Goal: Check status

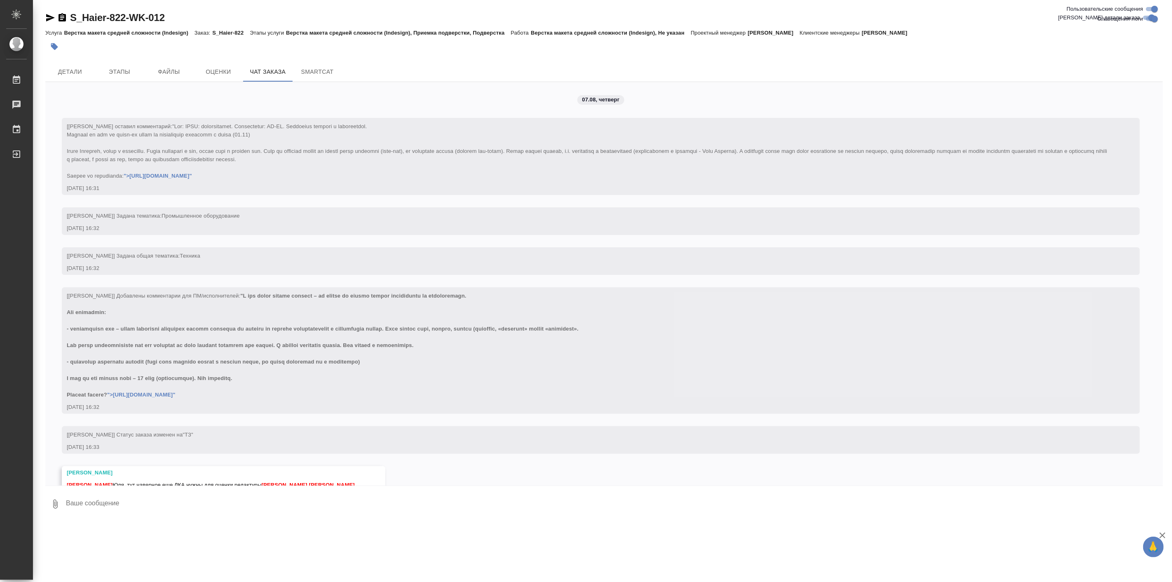
scroll to position [14463, 0]
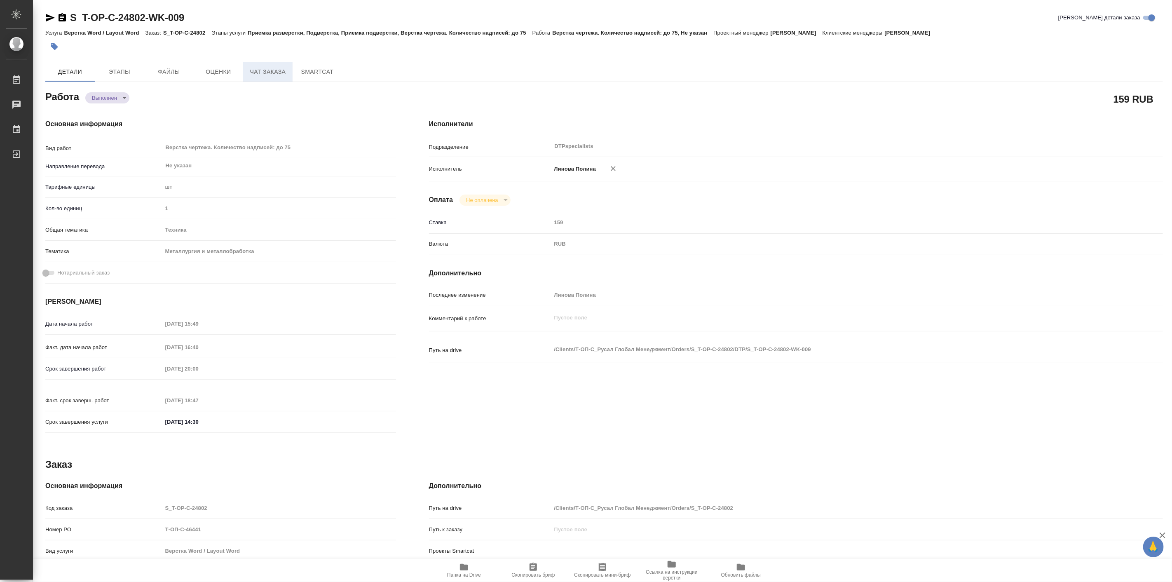
click at [261, 77] on button "Чат заказа" at bounding box center [267, 72] width 49 height 20
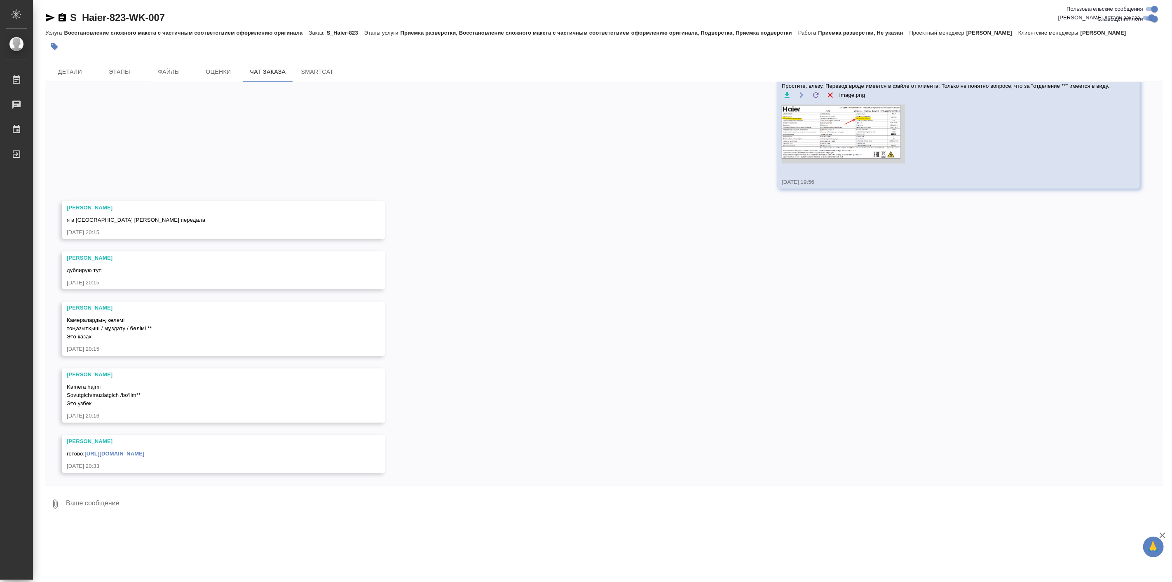
scroll to position [3846, 0]
click at [144, 451] on link "[URL][DOMAIN_NAME]" at bounding box center [114, 454] width 60 height 6
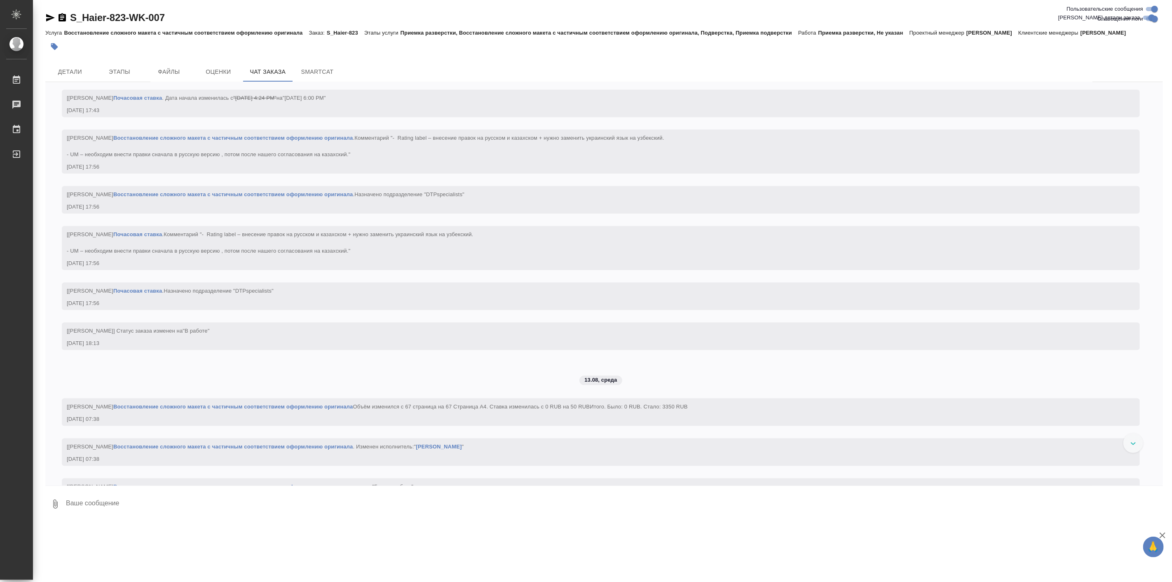
scroll to position [1602, 0]
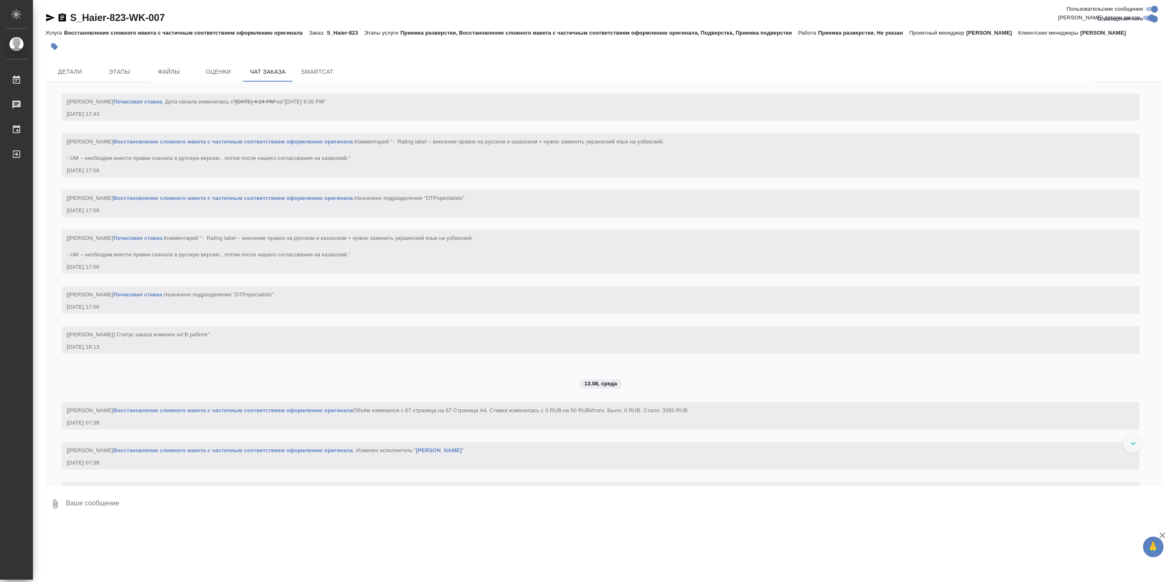
drag, startPoint x: 353, startPoint y: 390, endPoint x: 221, endPoint y: 382, distance: 132.1
click at [221, 382] on div "12.08, вторник [Усманова Ольга] Клиент оставил комментарий: ">https://drive.awa…" at bounding box center [604, 283] width 1118 height 403
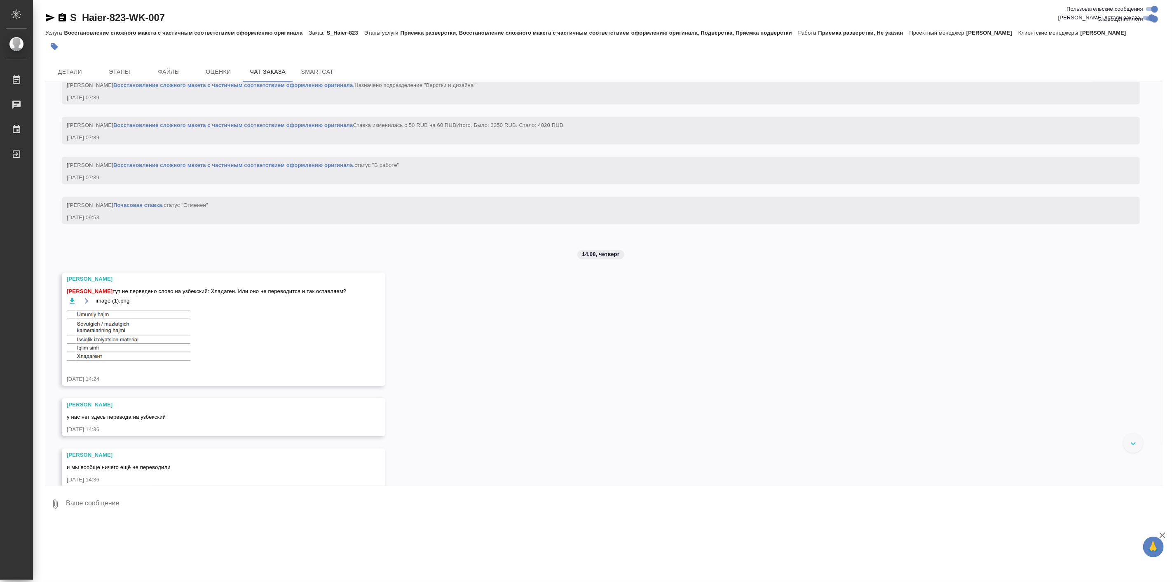
scroll to position [2061, 0]
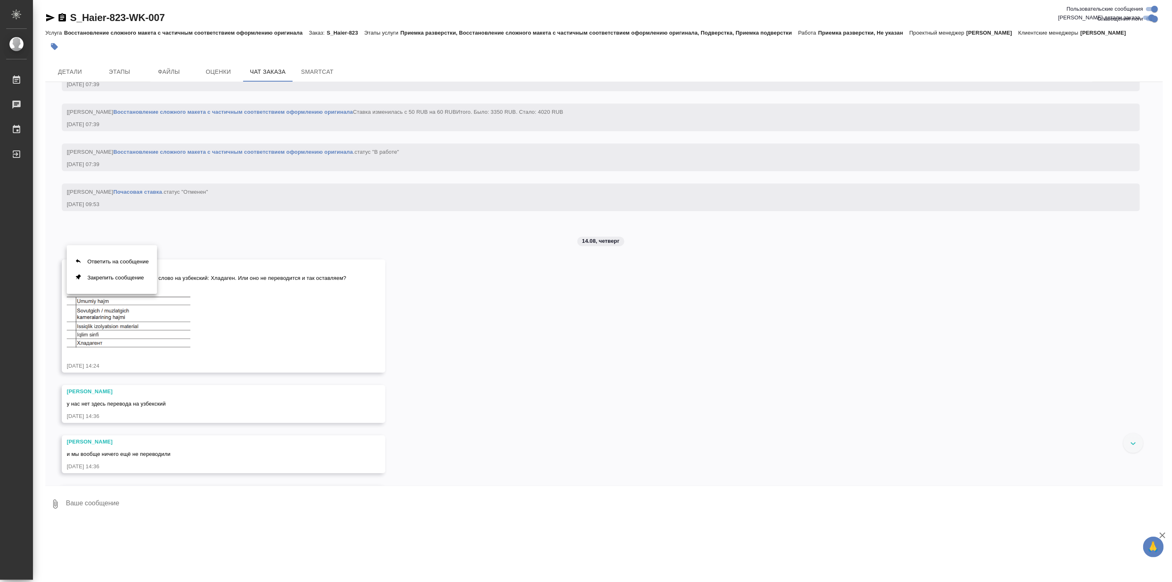
click at [344, 349] on div at bounding box center [586, 291] width 1172 height 582
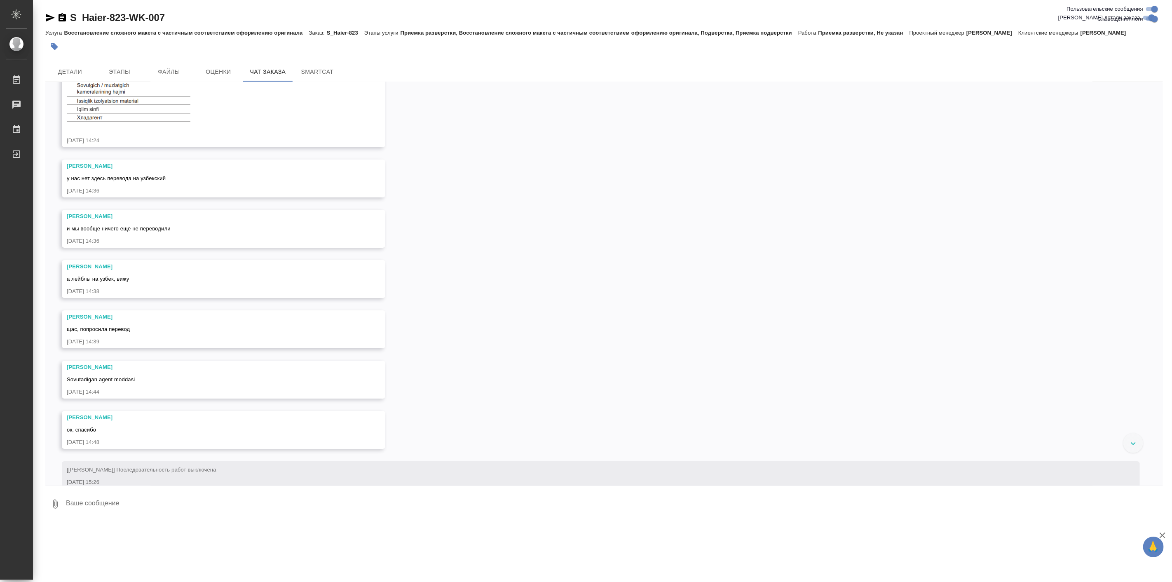
scroll to position [2289, 0]
click at [256, 385] on div at bounding box center [586, 291] width 1172 height 582
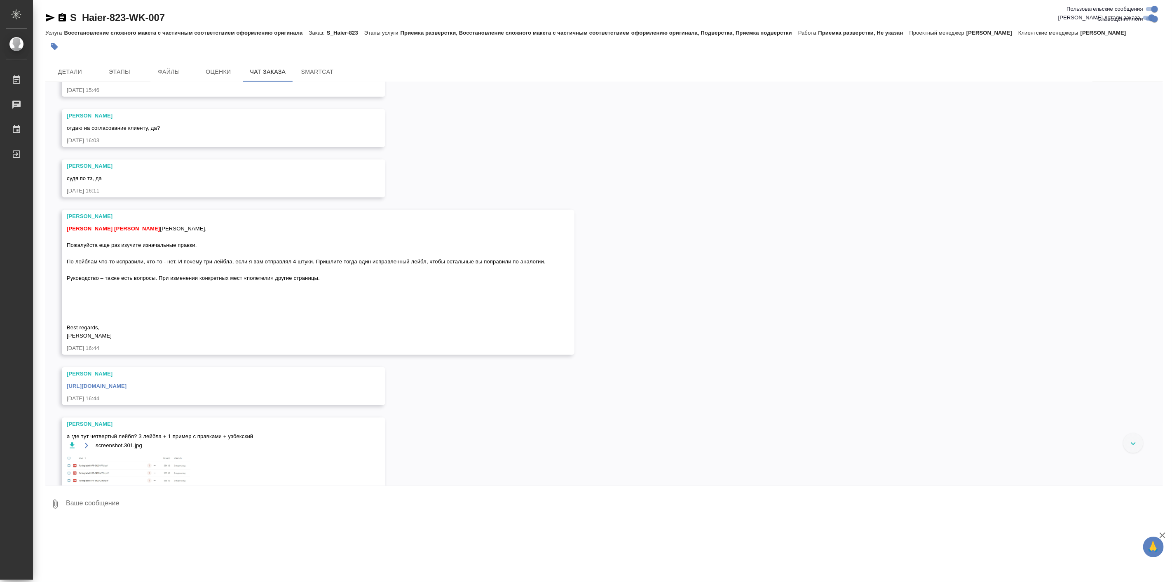
scroll to position [3053, 0]
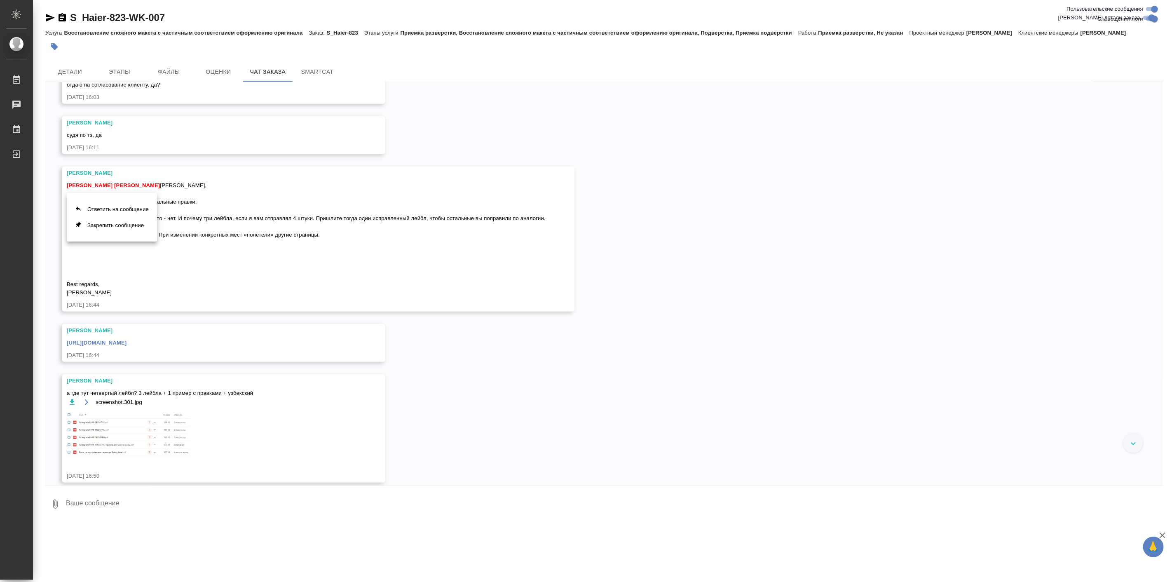
click at [244, 360] on div at bounding box center [586, 291] width 1172 height 582
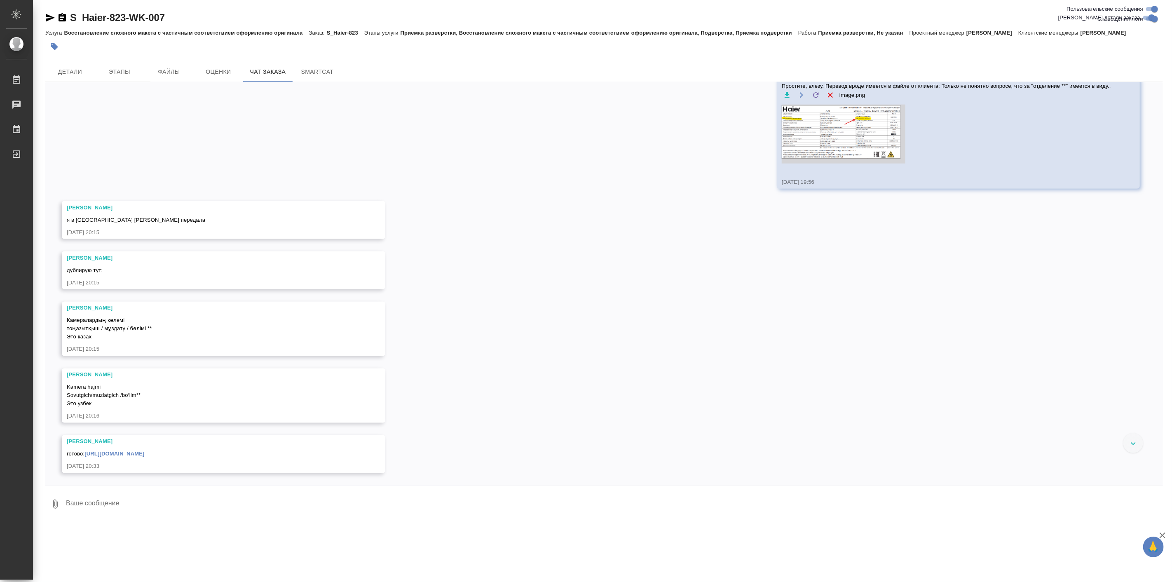
scroll to position [3846, 0]
click at [413, 283] on div at bounding box center [586, 291] width 1172 height 582
click at [1006, 444] on div "12.08, вторник [Усманова Ольга] Клиент оставил комментарий: ">https://drive.awa…" at bounding box center [604, 283] width 1118 height 403
click at [345, 129] on div "12.08, вторник [Усманова Ольга] Клиент оставил комментарий: ">https://drive.awa…" at bounding box center [604, 283] width 1118 height 403
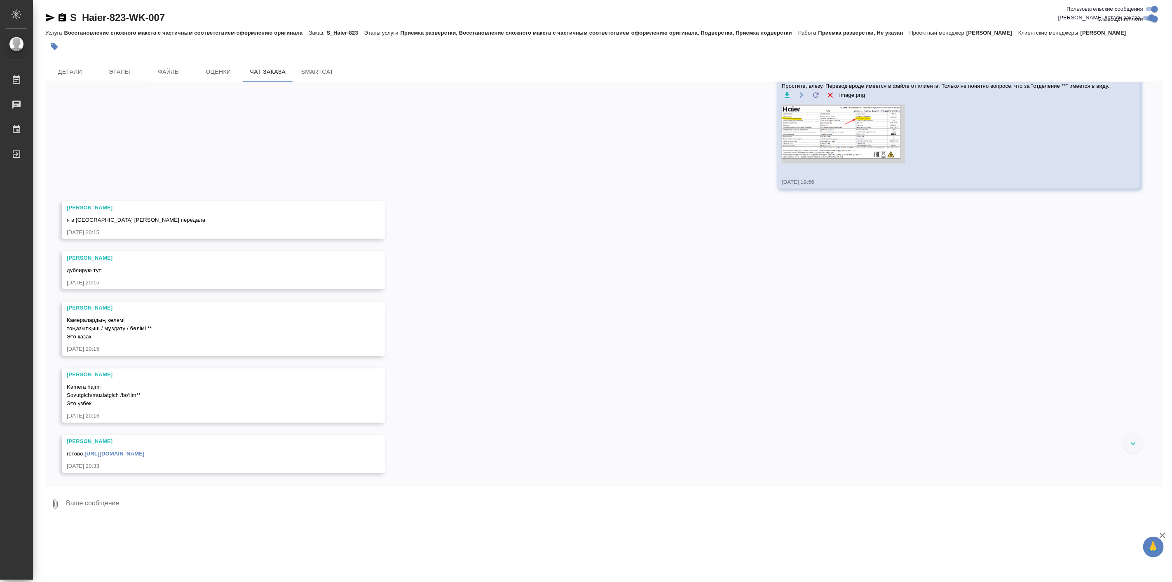
click at [851, 164] on img at bounding box center [844, 134] width 124 height 59
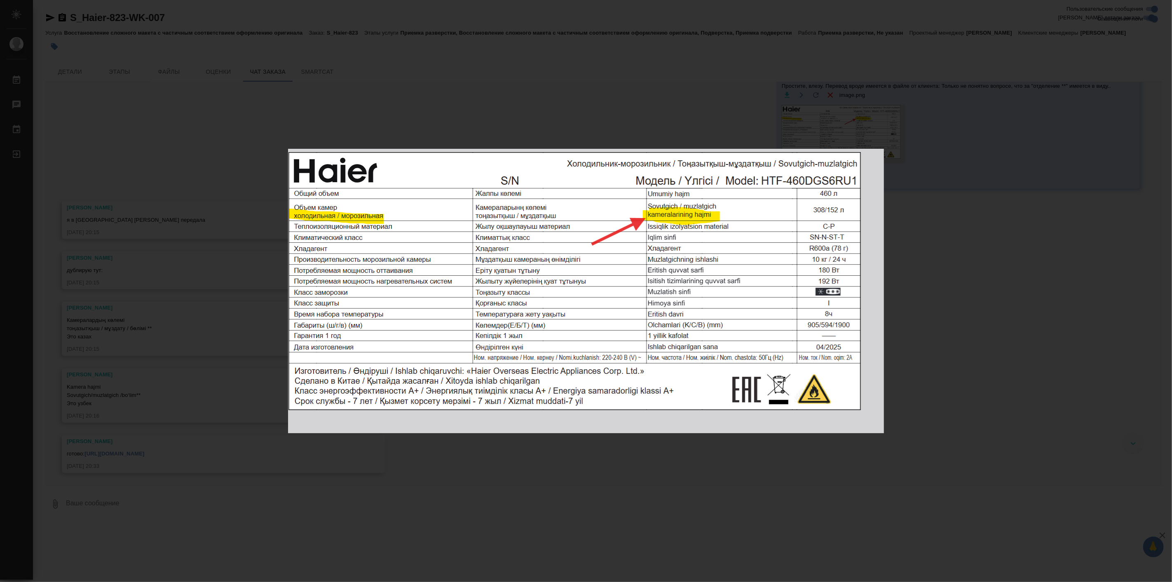
click at [914, 301] on div "image.png 1 of 1" at bounding box center [586, 291] width 1172 height 582
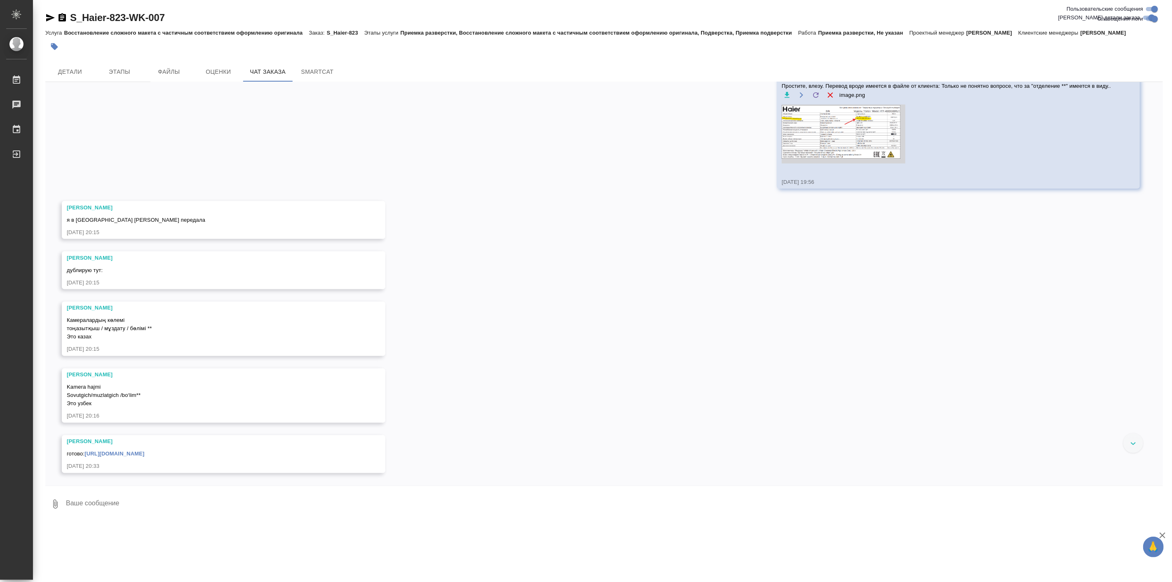
drag, startPoint x: 216, startPoint y: 175, endPoint x: 207, endPoint y: 169, distance: 10.4
click at [216, 175] on div "12.08, вторник [Усманова Ольга] Клиент оставил комментарий: ">https://drive.awa…" at bounding box center [604, 283] width 1118 height 403
click at [47, 21] on icon "button" at bounding box center [50, 17] width 9 height 7
click at [190, 169] on div "12.08, вторник [Усманова Ольга] Клиент оставил комментарий: ">https://drive.awa…" at bounding box center [604, 283] width 1118 height 403
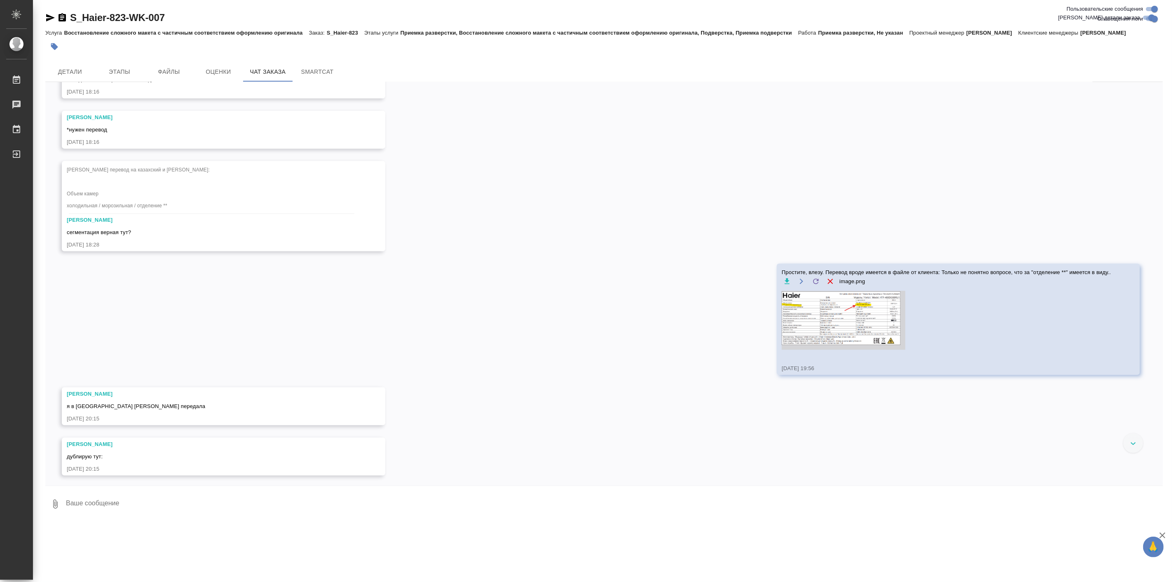
scroll to position [3541, 0]
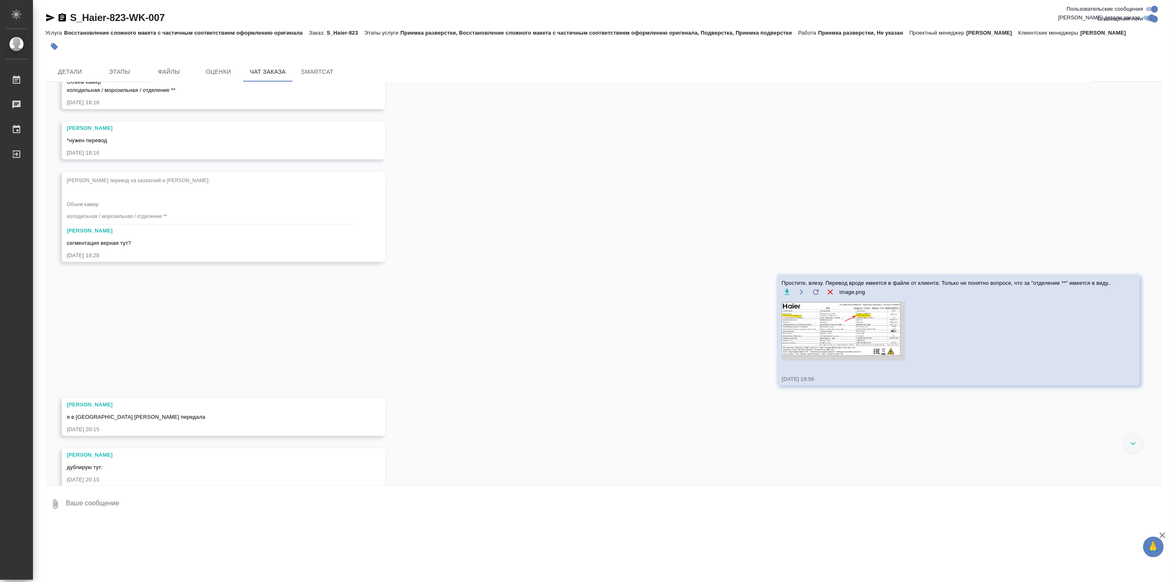
click at [244, 490] on textarea at bounding box center [614, 504] width 1098 height 28
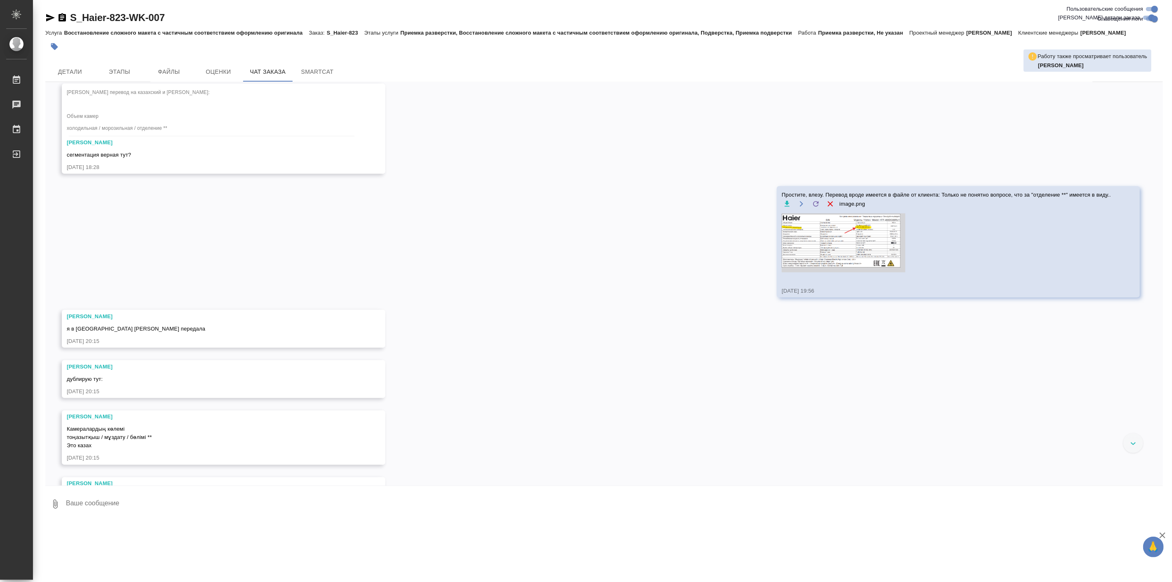
scroll to position [3846, 0]
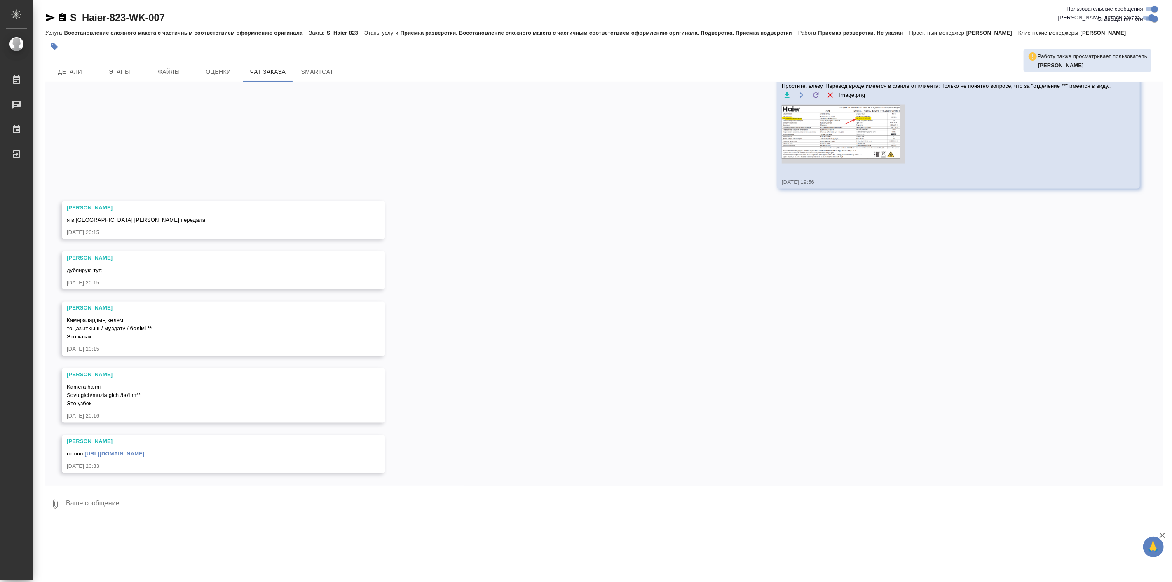
click at [144, 451] on link "https://drive.awatera.com/apps/files/files?dir=/Shares/%D0%A5%D0%B0%D0%B9%D0%B5…" at bounding box center [114, 454] width 60 height 6
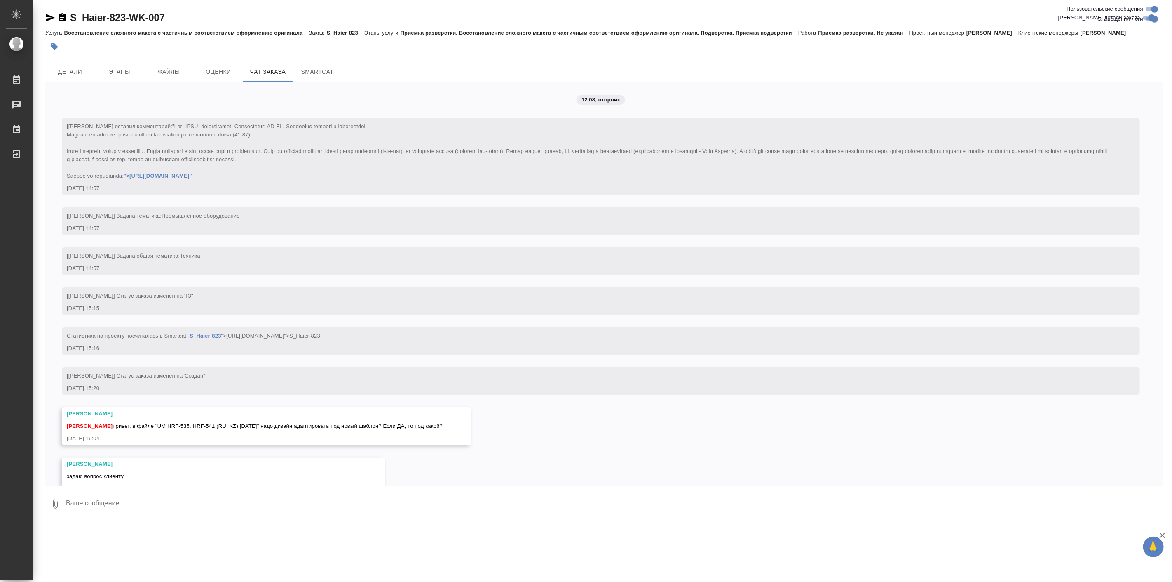
scroll to position [3846, 0]
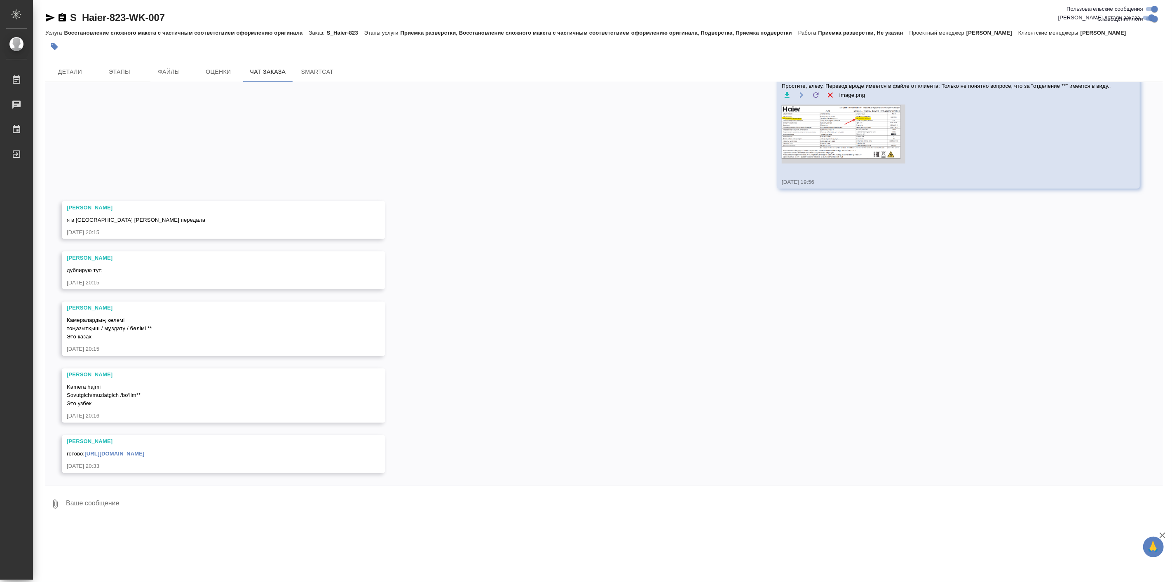
click at [277, 448] on div "готово: https://drive.awatera.com/apps/files/files?dir=/Shares/%D0%A5%D0%B0%D0%…" at bounding box center [212, 453] width 290 height 10
click at [144, 451] on link "https://drive.awatera.com/apps/files/files?dir=/Shares/%D0%A5%D0%B0%D0%B9%D0%B5…" at bounding box center [114, 454] width 60 height 6
click at [260, 448] on div "готово: https://drive.awatera.com/apps/files/files?dir=/Shares/%D0%A5%D0%B0%D0%…" at bounding box center [212, 453] width 290 height 10
click at [144, 451] on link "https://drive.awatera.com/apps/files/files?dir=/Shares/%D0%A5%D0%B0%D0%B9%D0%B5…" at bounding box center [114, 454] width 60 height 6
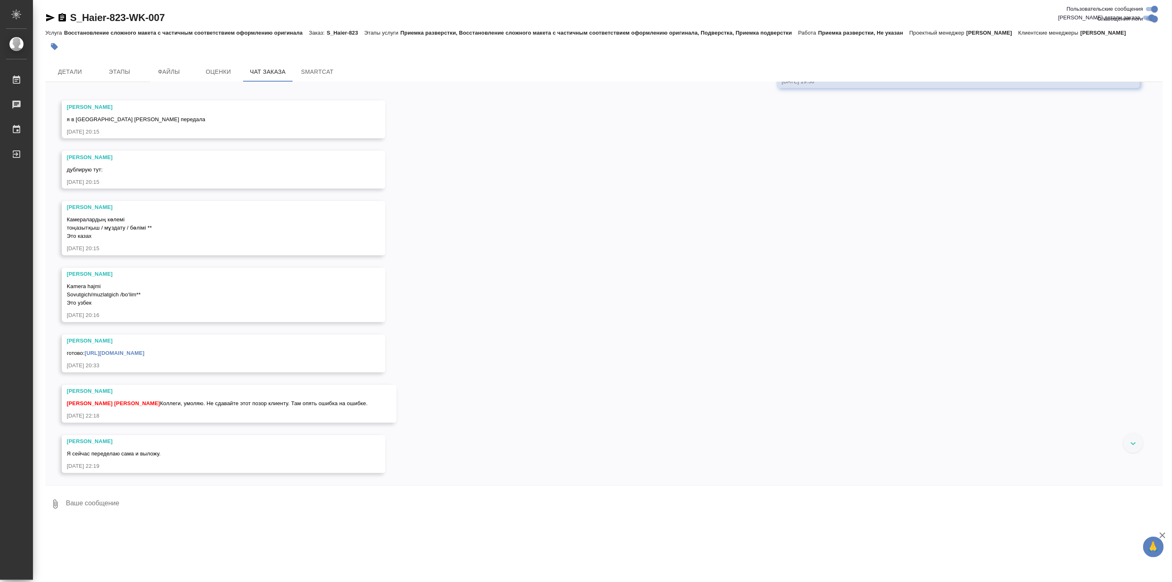
scroll to position [3947, 0]
click at [144, 352] on link "https://drive.awatera.com/apps/files/files?dir=/Shares/%D0%A5%D0%B0%D0%B9%D0%B5…" at bounding box center [114, 353] width 60 height 6
